Goal: Task Accomplishment & Management: Use online tool/utility

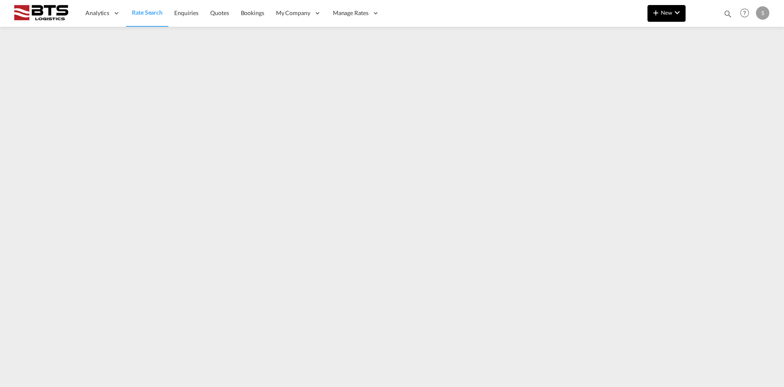
click at [674, 13] on md-icon "icon-chevron-down" at bounding box center [677, 13] width 10 height 10
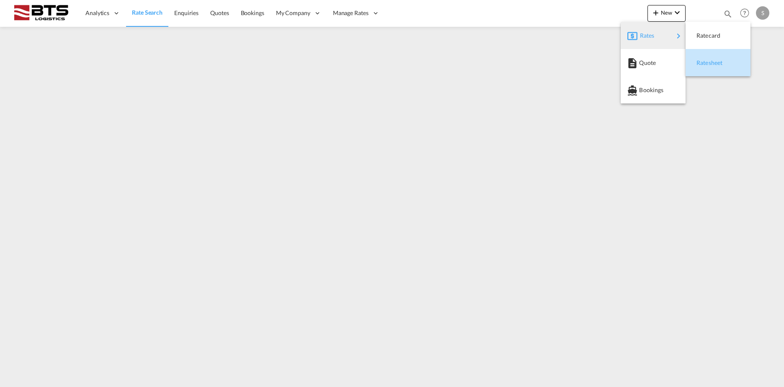
click at [706, 65] on span "Ratesheet" at bounding box center [701, 62] width 9 height 17
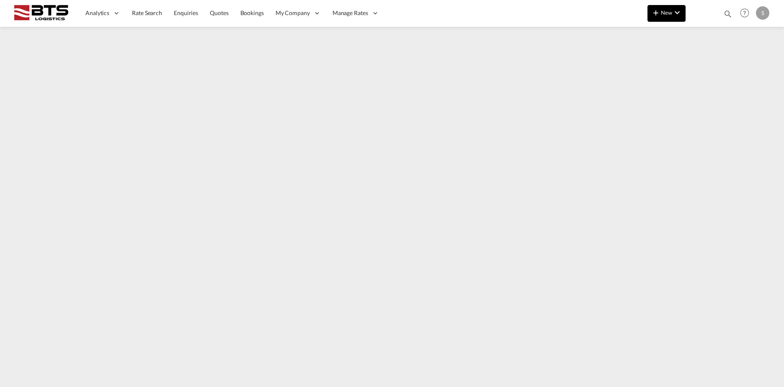
click at [683, 15] on button "New" at bounding box center [667, 13] width 38 height 17
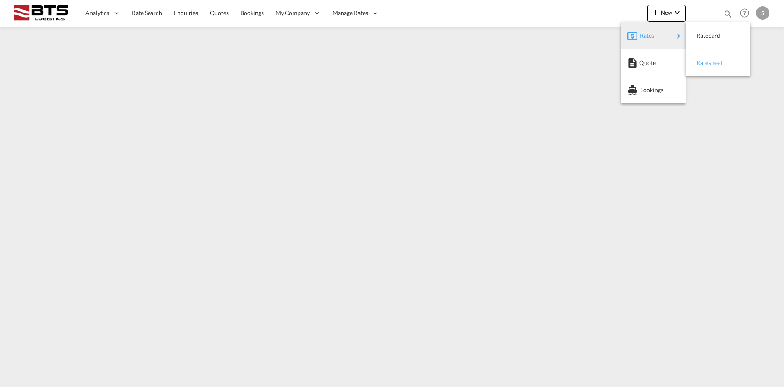
click at [727, 65] on div "Ratesheet" at bounding box center [712, 62] width 31 height 21
